Goal: Task Accomplishment & Management: Manage account settings

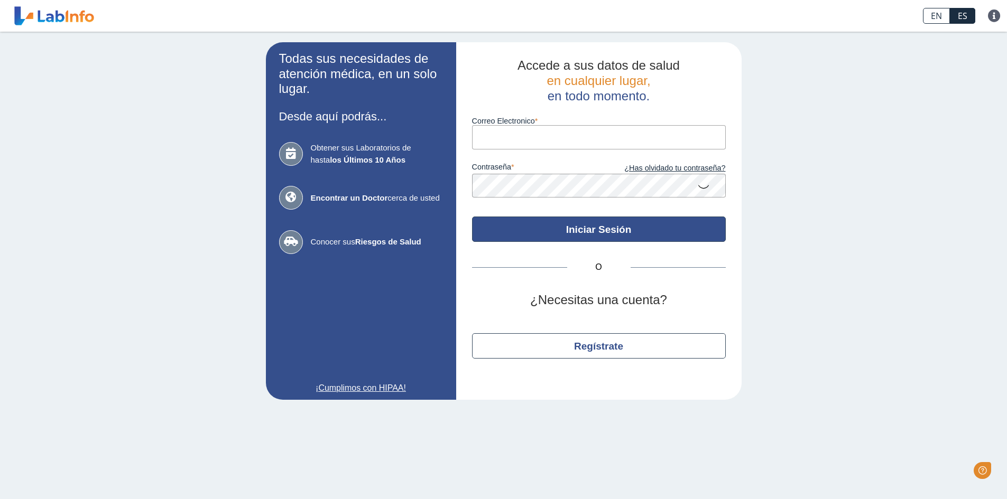
type input "[EMAIL_ADDRESS][DOMAIN_NAME]"
drag, startPoint x: 613, startPoint y: 231, endPoint x: 682, endPoint y: 232, distance: 69.2
click at [613, 231] on button "Iniciar Sesión" at bounding box center [599, 229] width 254 height 25
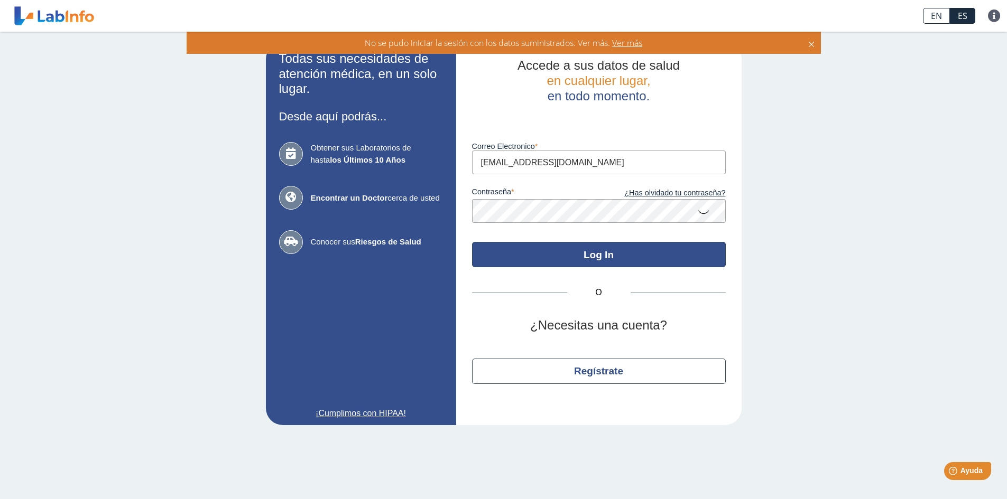
click at [596, 257] on button "Log In" at bounding box center [599, 254] width 254 height 25
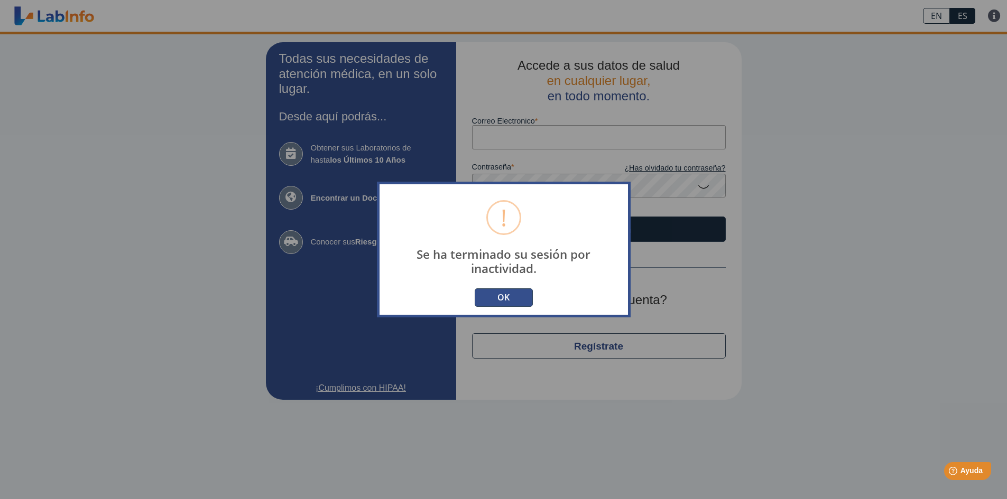
type input "[EMAIL_ADDRESS][DOMAIN_NAME]"
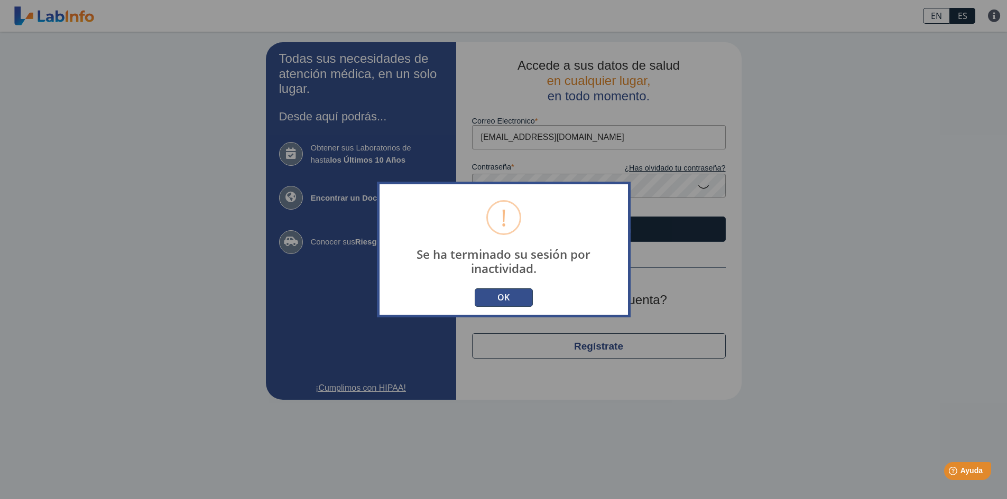
click at [500, 295] on button "OK" at bounding box center [504, 298] width 58 height 18
